Goal: Task Accomplishment & Management: Manage account settings

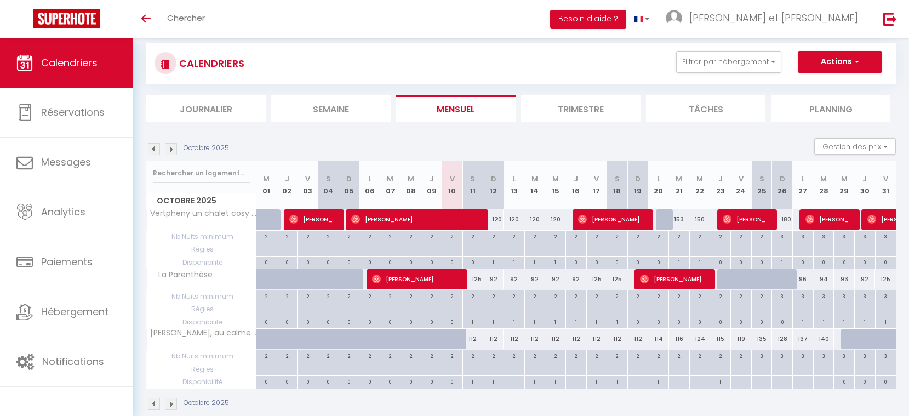
scroll to position [38, 0]
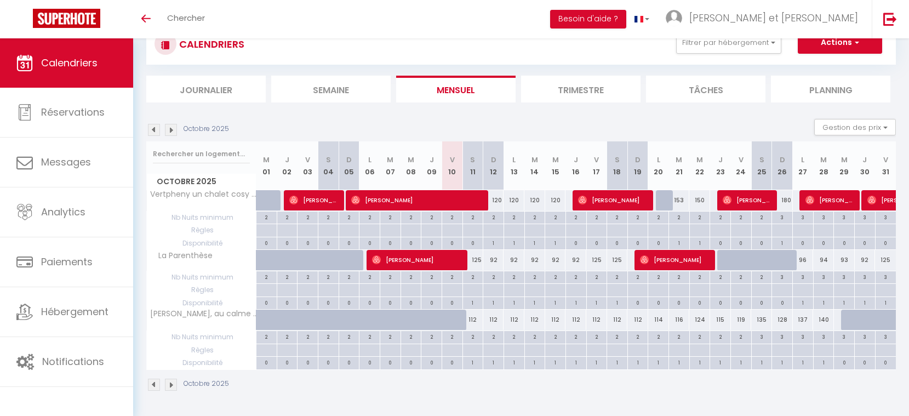
click at [804, 261] on div "96" at bounding box center [802, 260] width 21 height 20
type input "96"
type input "Lun 27 Octobre 2025"
type input "Mar 28 Octobre 2025"
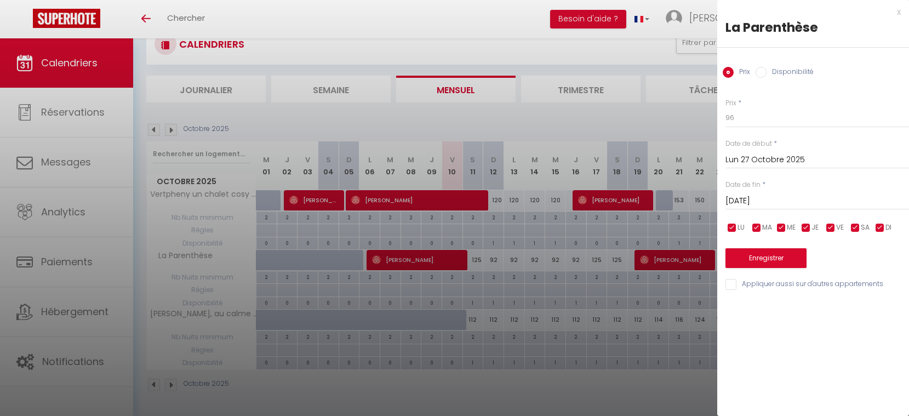
click at [767, 73] on label "Disponibilité" at bounding box center [789, 73] width 47 height 12
click at [766, 73] on input "Disponibilité" at bounding box center [760, 72] width 11 height 11
radio input "true"
radio input "false"
click at [757, 118] on select "Disponible Indisponible" at bounding box center [816, 118] width 183 height 21
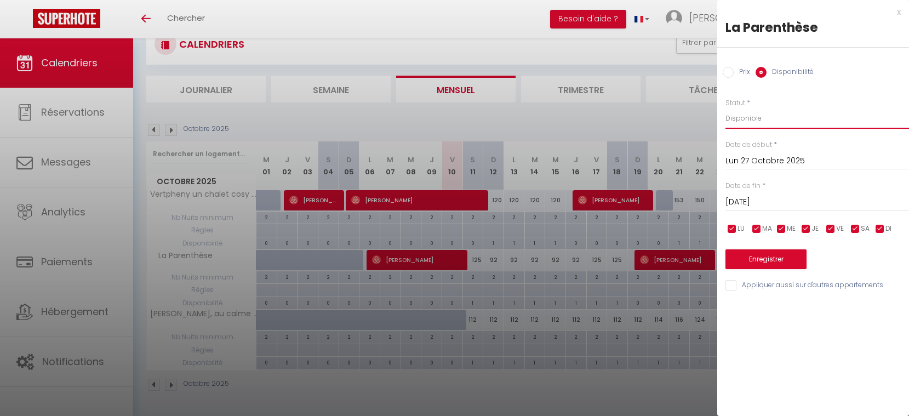
select select "0"
click at [725, 108] on select "Disponible Indisponible" at bounding box center [816, 118] width 183 height 21
click at [776, 265] on button "Enregistrer" at bounding box center [765, 259] width 81 height 20
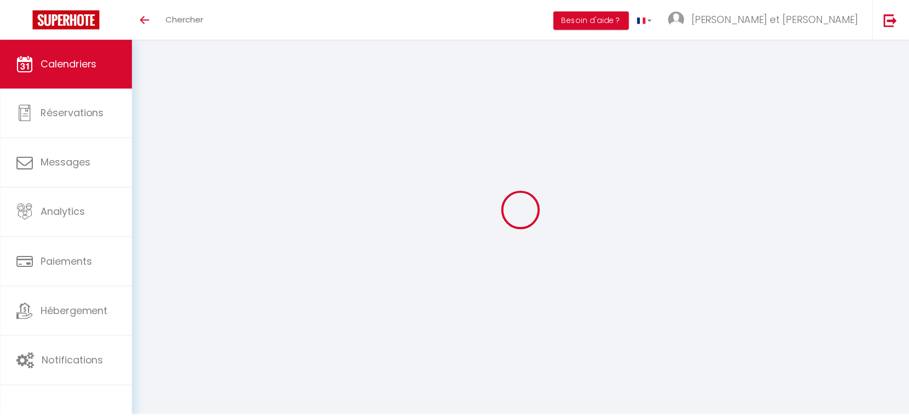
scroll to position [38, 0]
